Goal: Find specific page/section: Find specific page/section

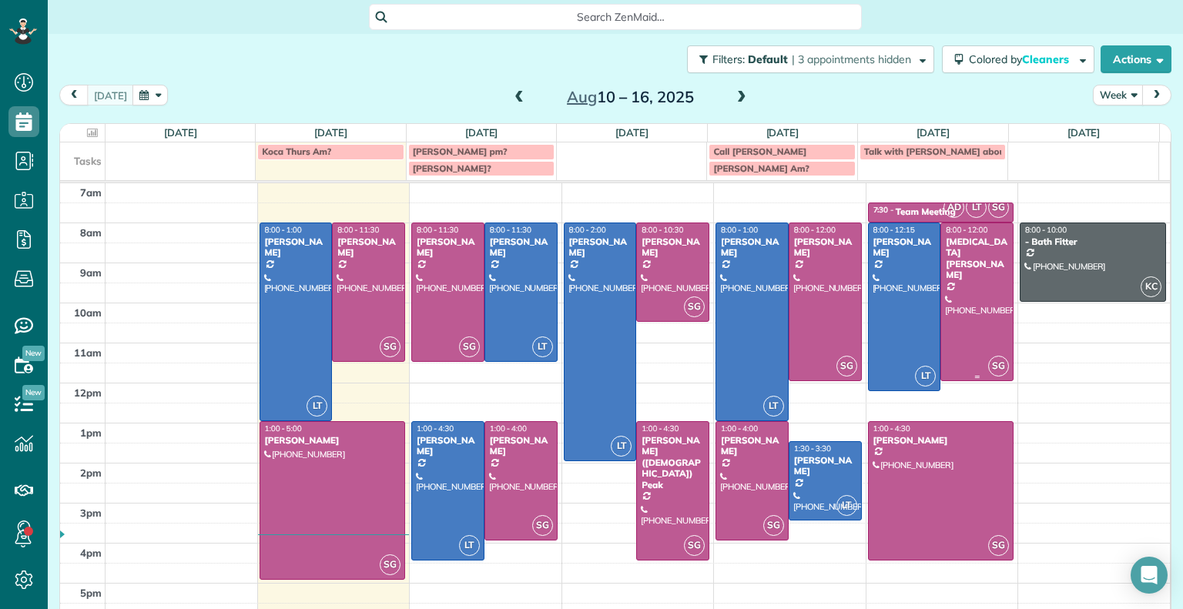
scroll to position [7, 7]
click at [1044, 259] on div at bounding box center [1092, 262] width 145 height 78
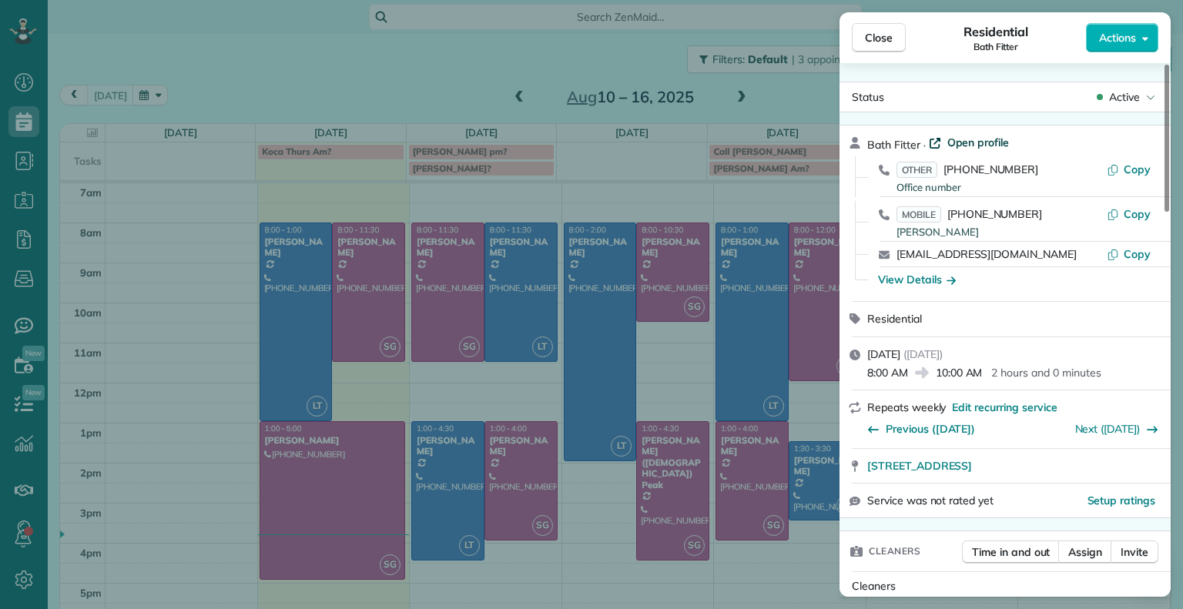
click at [962, 142] on span "Open profile" at bounding box center [978, 142] width 62 height 15
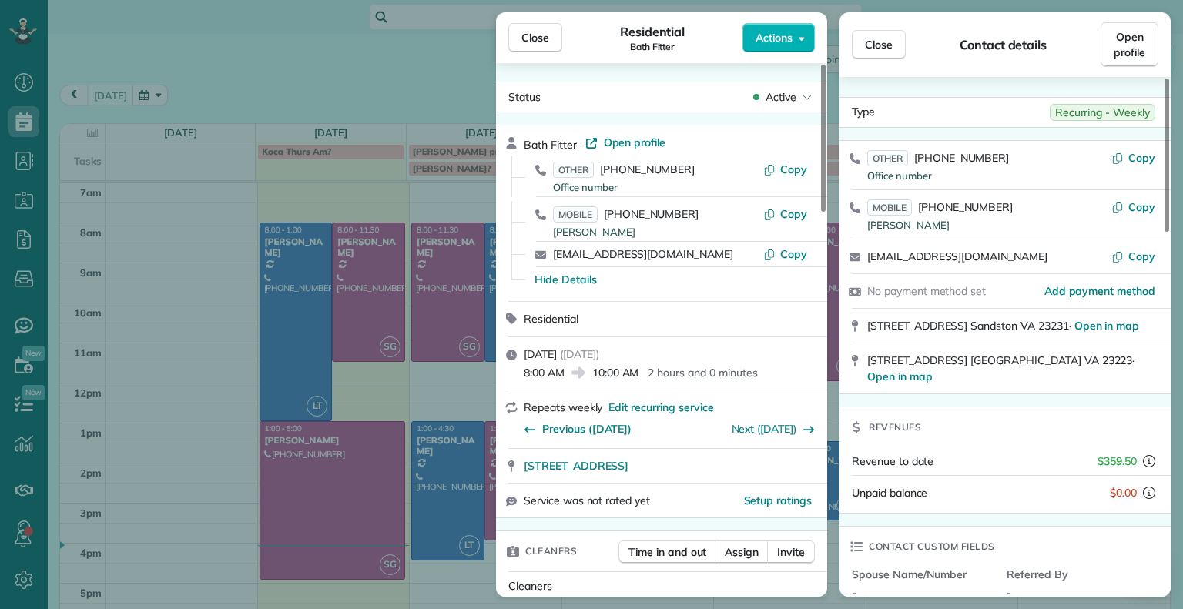
click at [1007, 4] on div "Close Residential Bath Fitter Actions Status Active Bath Fitter · Open profile …" at bounding box center [591, 304] width 1183 height 609
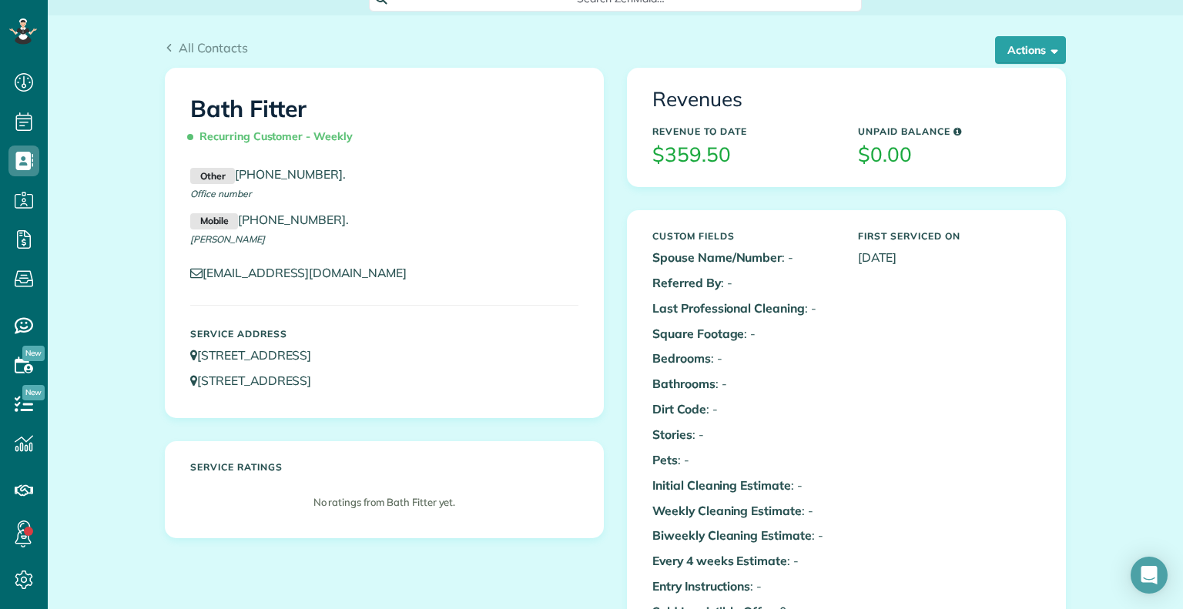
scroll to position [20, 0]
